Goal: Information Seeking & Learning: Learn about a topic

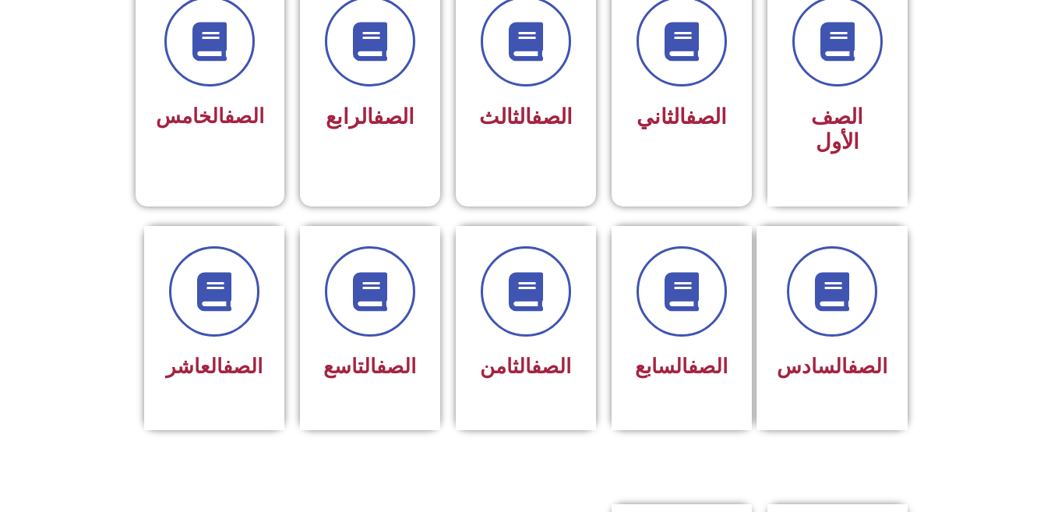
scroll to position [467, 0]
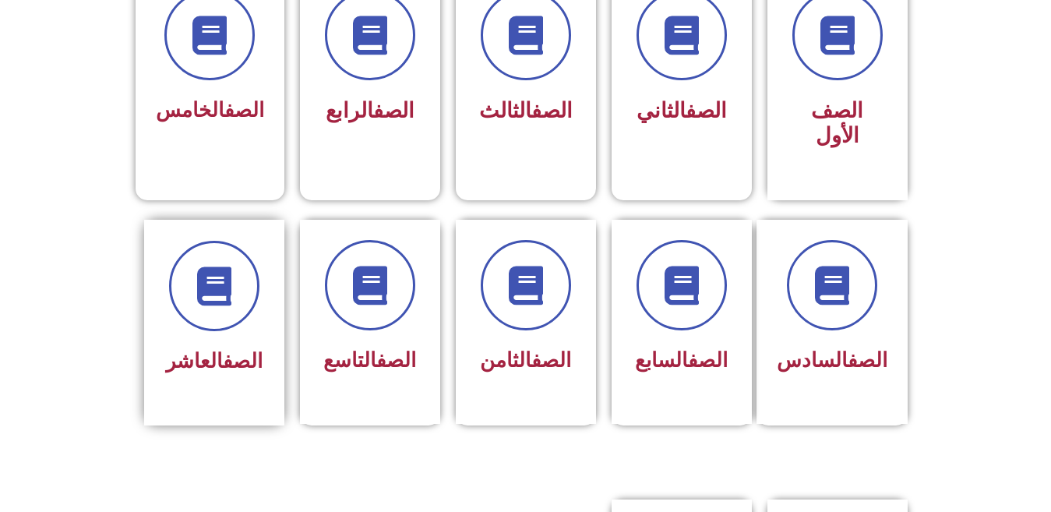
click at [194, 313] on div "الصف العاشر" at bounding box center [214, 311] width 98 height 140
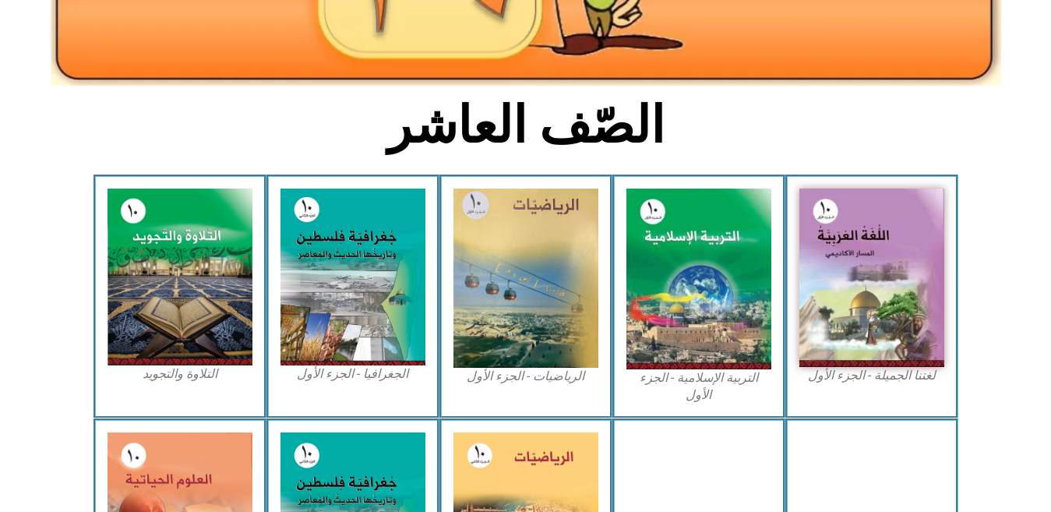
scroll to position [343, 0]
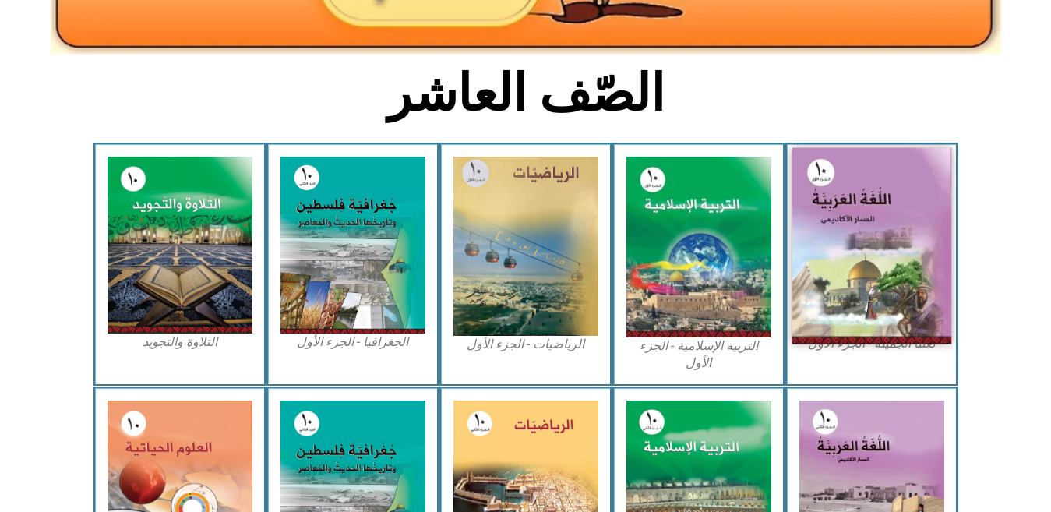
click at [805, 255] on img at bounding box center [871, 246] width 160 height 196
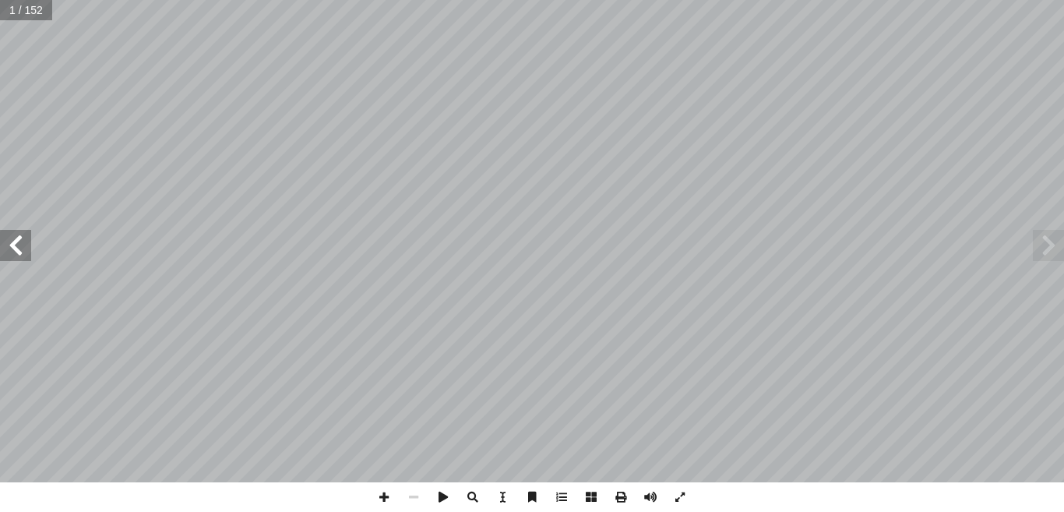
click at [1044, 250] on span at bounding box center [1048, 245] width 31 height 31
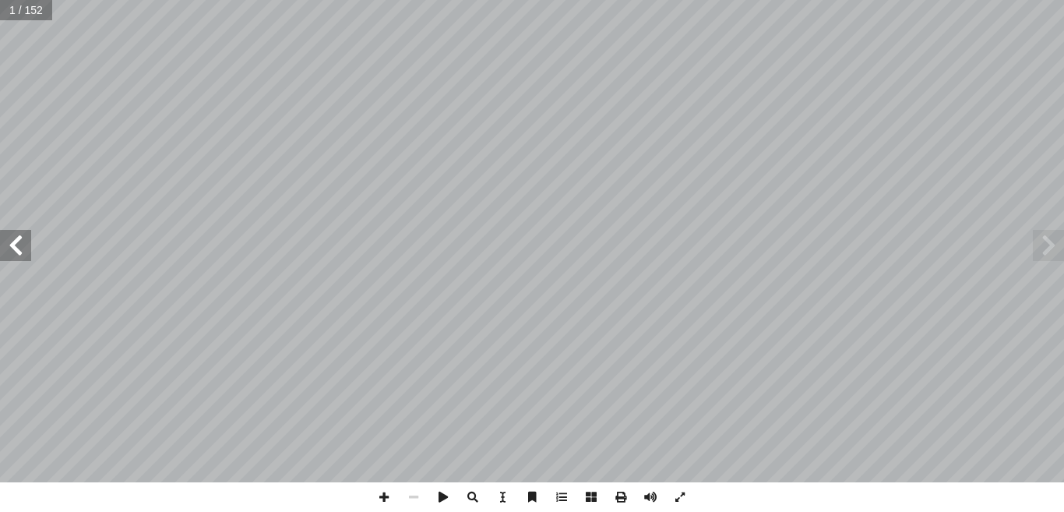
click at [1044, 250] on span at bounding box center [1048, 245] width 31 height 31
click at [17, 243] on span at bounding box center [15, 245] width 31 height 31
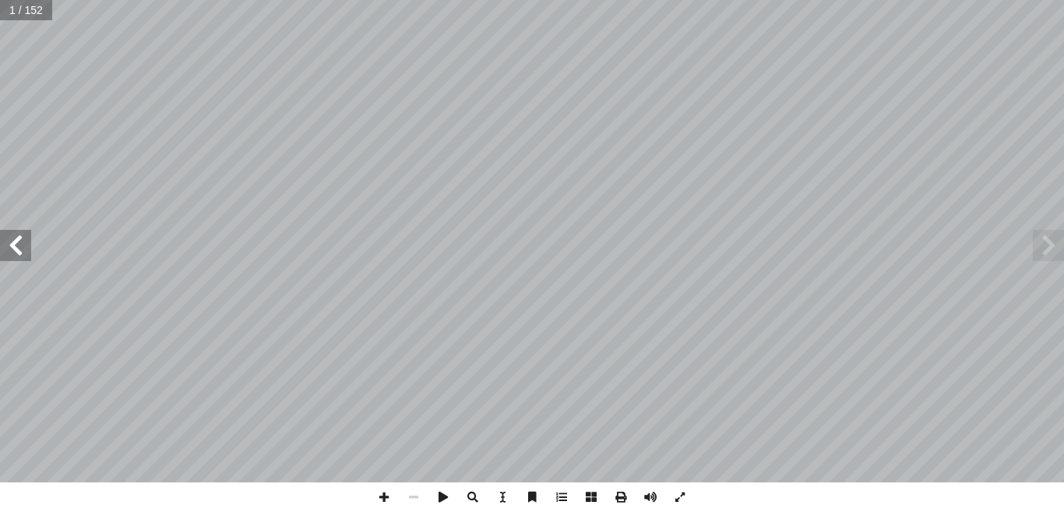
click at [17, 243] on span at bounding box center [15, 245] width 31 height 31
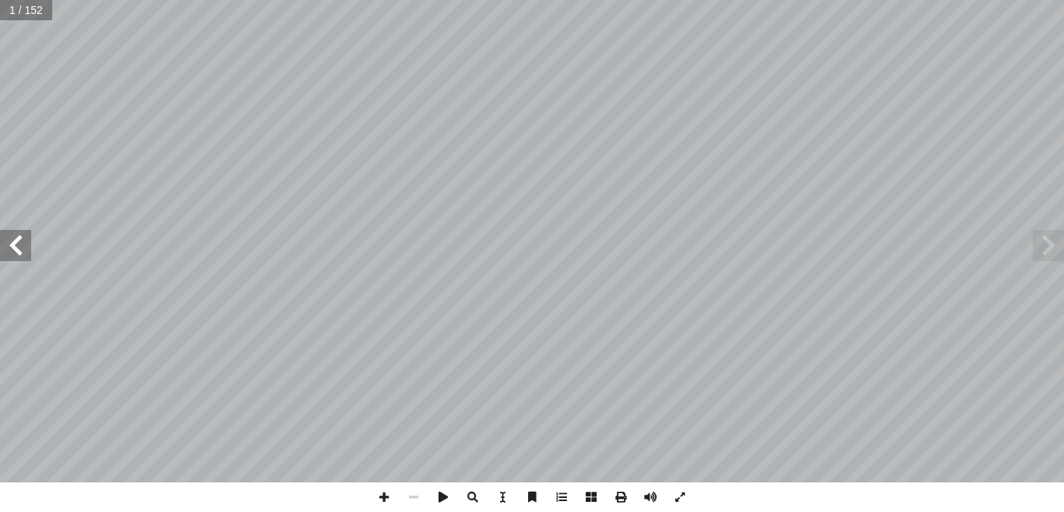
click at [17, 243] on span at bounding box center [15, 245] width 31 height 31
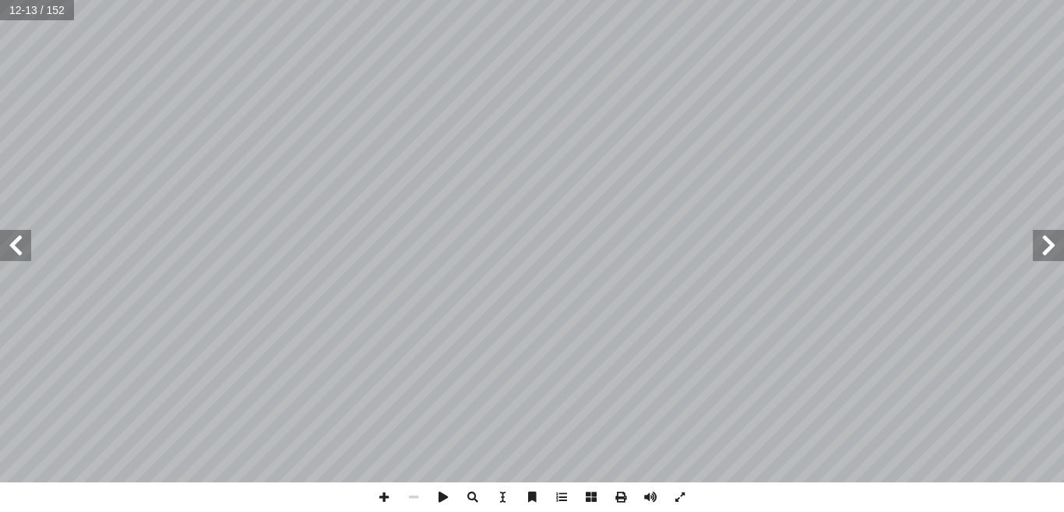
click at [17, 243] on span at bounding box center [15, 245] width 31 height 31
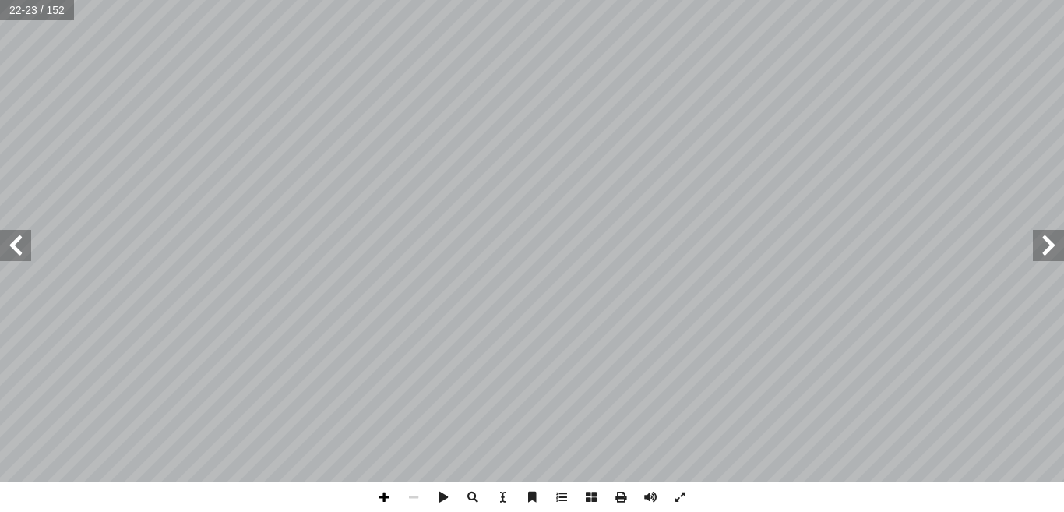
click at [382, 504] on span at bounding box center [384, 497] width 30 height 30
click at [416, 495] on span at bounding box center [414, 497] width 30 height 30
click at [379, 490] on span at bounding box center [384, 497] width 30 height 30
click at [387, 498] on span at bounding box center [384, 497] width 30 height 30
click at [16, 248] on span at bounding box center [15, 245] width 31 height 31
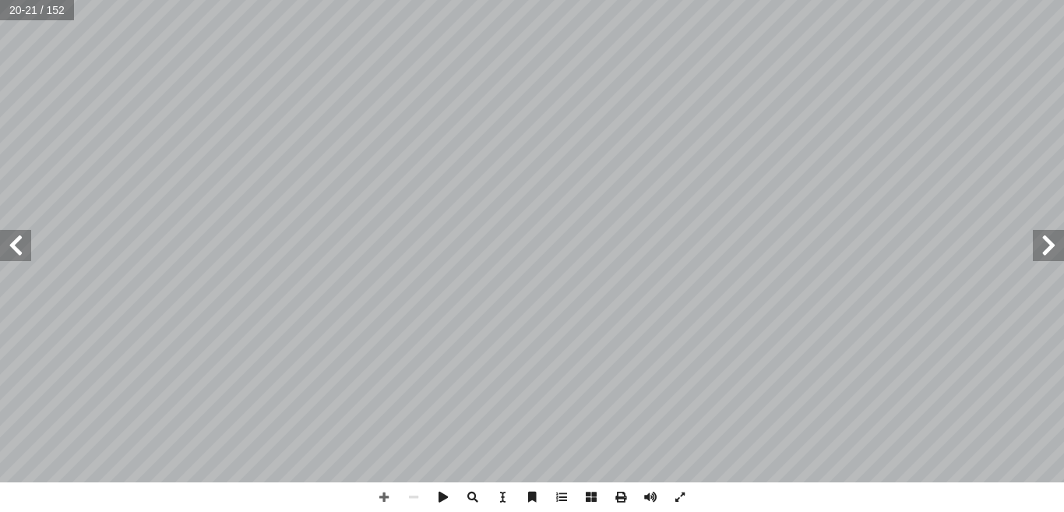
click at [16, 248] on span at bounding box center [15, 245] width 31 height 31
click at [382, 504] on span at bounding box center [384, 497] width 30 height 30
click at [386, 497] on span at bounding box center [384, 497] width 30 height 30
click at [384, 501] on span at bounding box center [384, 497] width 30 height 30
click at [415, 496] on span at bounding box center [414, 497] width 30 height 30
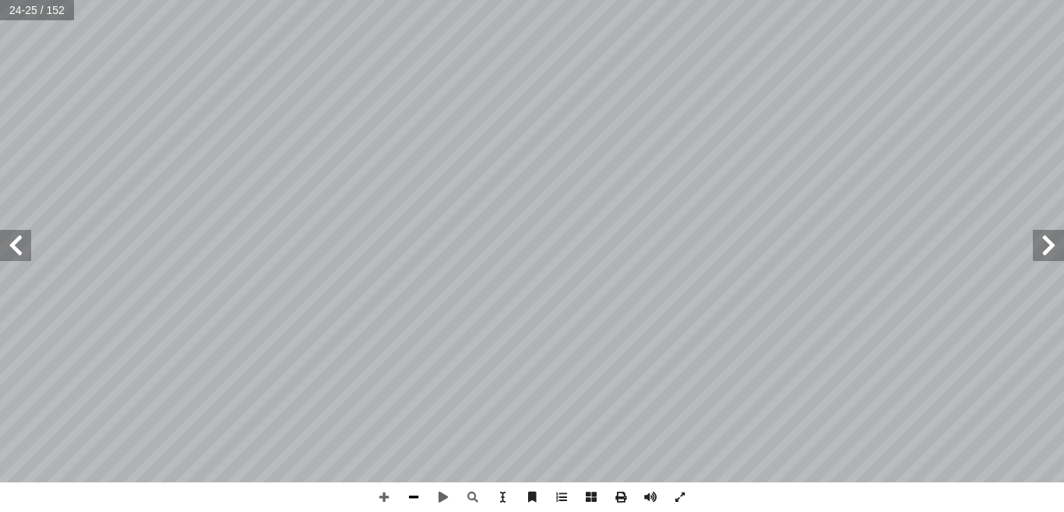
click at [415, 496] on span at bounding box center [414, 497] width 30 height 30
click at [1051, 255] on span at bounding box center [1048, 245] width 31 height 31
click at [384, 504] on span at bounding box center [384, 497] width 30 height 30
click at [386, 497] on span at bounding box center [384, 497] width 30 height 30
